Goal: Book appointment/travel/reservation

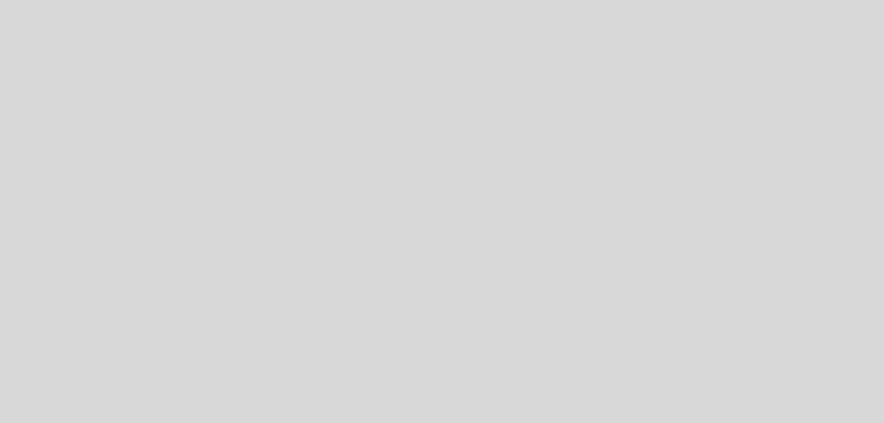
select select "es"
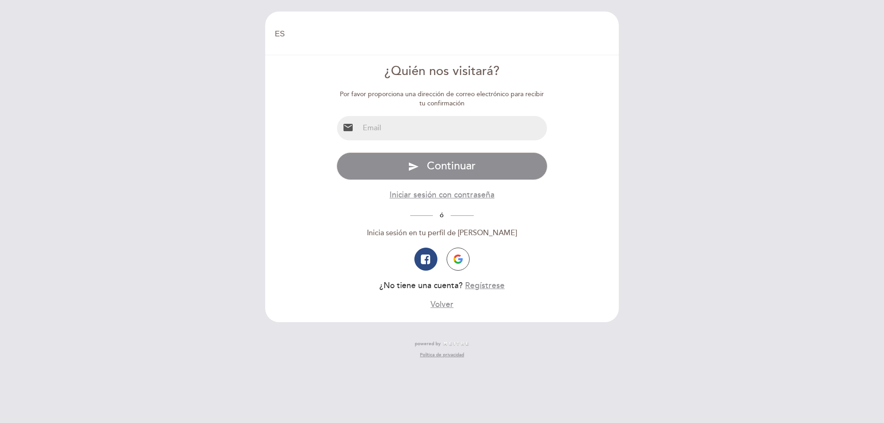
click at [419, 122] on input "email" at bounding box center [453, 128] width 188 height 24
drag, startPoint x: 364, startPoint y: 127, endPoint x: 418, endPoint y: 133, distance: 53.8
click at [418, 133] on input "[EMAIL_ADDRESS][DOMAIN_NAME]" at bounding box center [453, 128] width 188 height 24
type input "[EMAIL_ADDRESS][DOMAIN_NAME]"
click at [438, 114] on div "Por favor proporciona una dirección de correo electrónico para recibir tu confi…" at bounding box center [442, 200] width 211 height 221
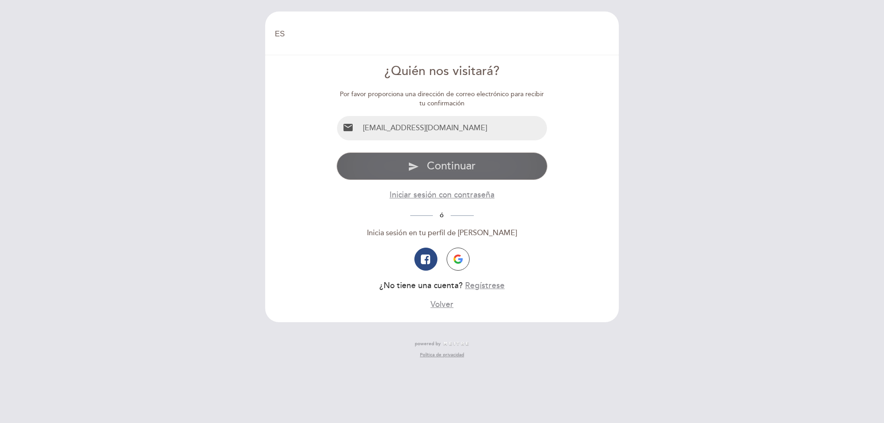
click at [468, 163] on span "Continuar" at bounding box center [451, 165] width 49 height 13
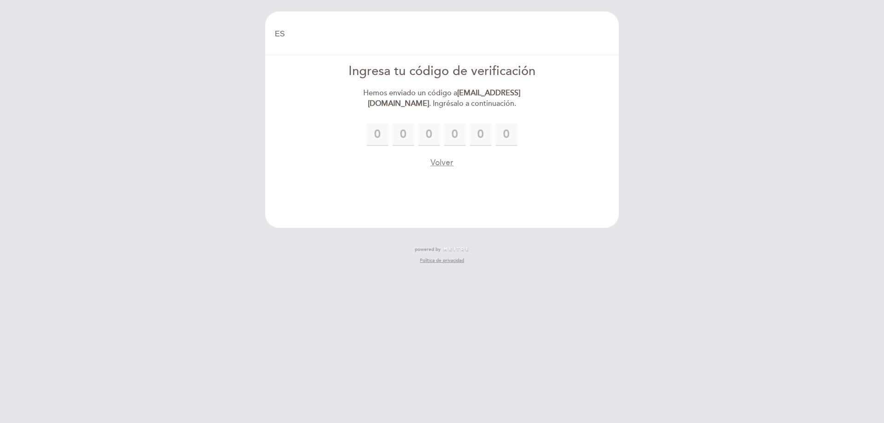
type input "7"
type input "2"
type input "6"
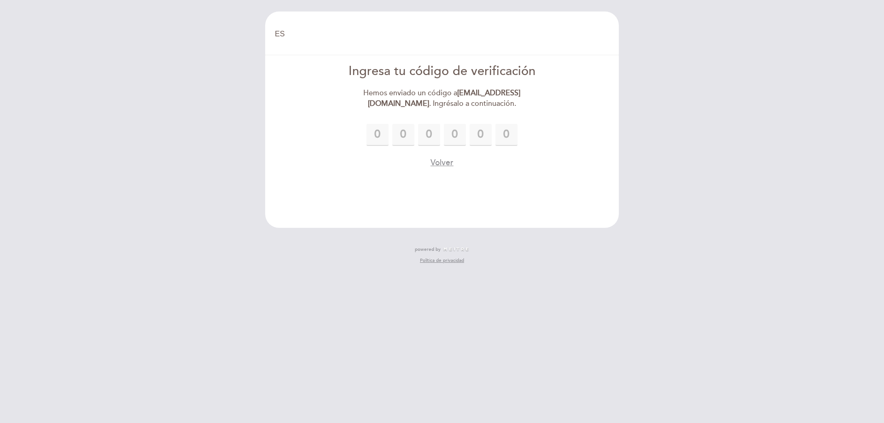
type input "0"
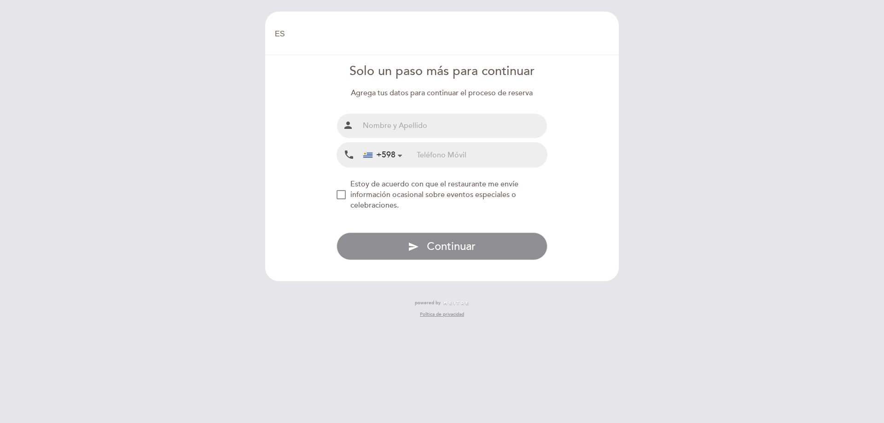
click at [452, 131] on input "text" at bounding box center [453, 126] width 188 height 24
type input "F"
type input "[PERSON_NAME]"
click at [466, 152] on input "tel" at bounding box center [482, 155] width 130 height 24
type input "095049899"
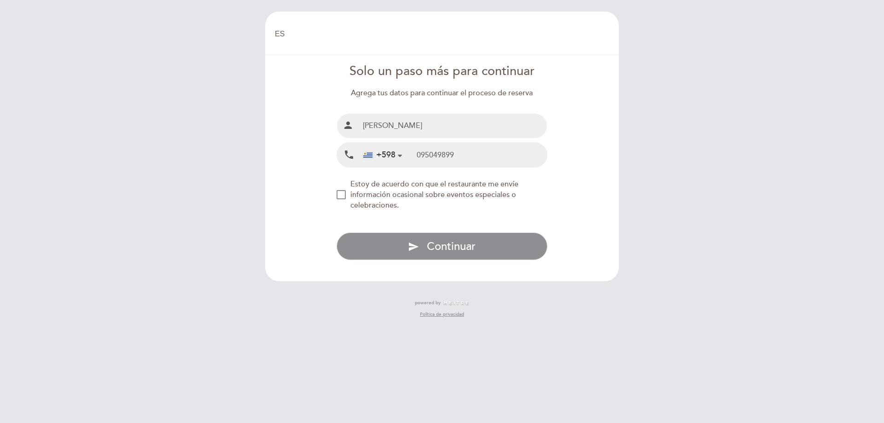
click at [337, 190] on div "NEW_MODAL_AGREE_RESTAURANT_SEND_OCCASIONAL_INFO" at bounding box center [341, 194] width 9 height 9
click at [338, 193] on div "NEW_MODAL_AGREE_RESTAURANT_SEND_OCCASIONAL_INFO" at bounding box center [341, 194] width 9 height 9
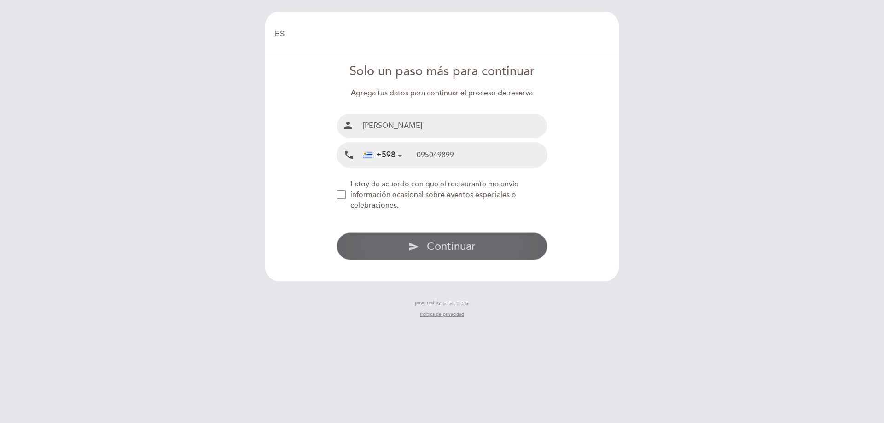
click at [423, 238] on button "send Continuar" at bounding box center [442, 247] width 211 height 28
